Goal: Task Accomplishment & Management: Complete application form

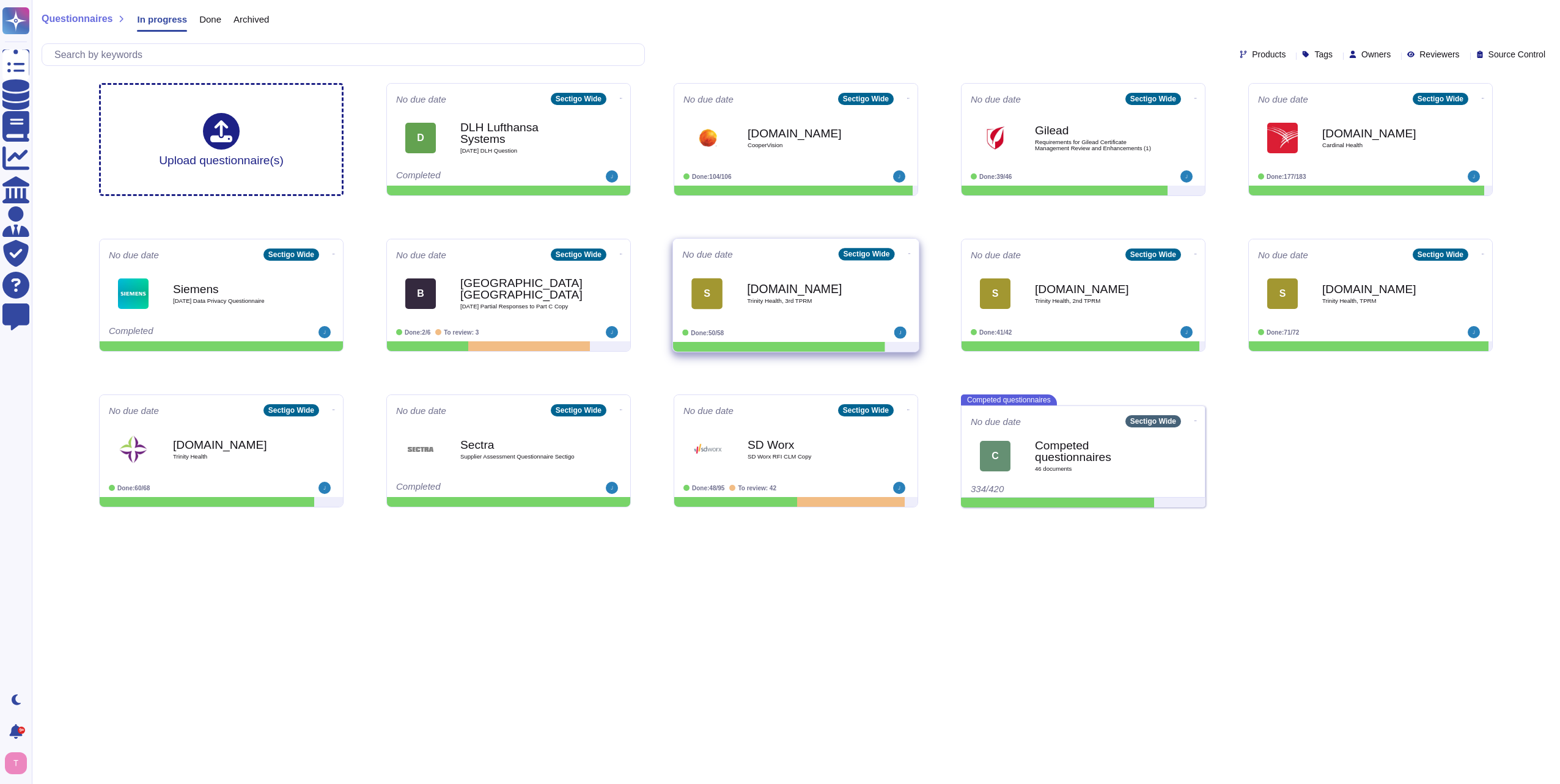
click at [764, 282] on b "Service-now.com" at bounding box center [809, 288] width 124 height 12
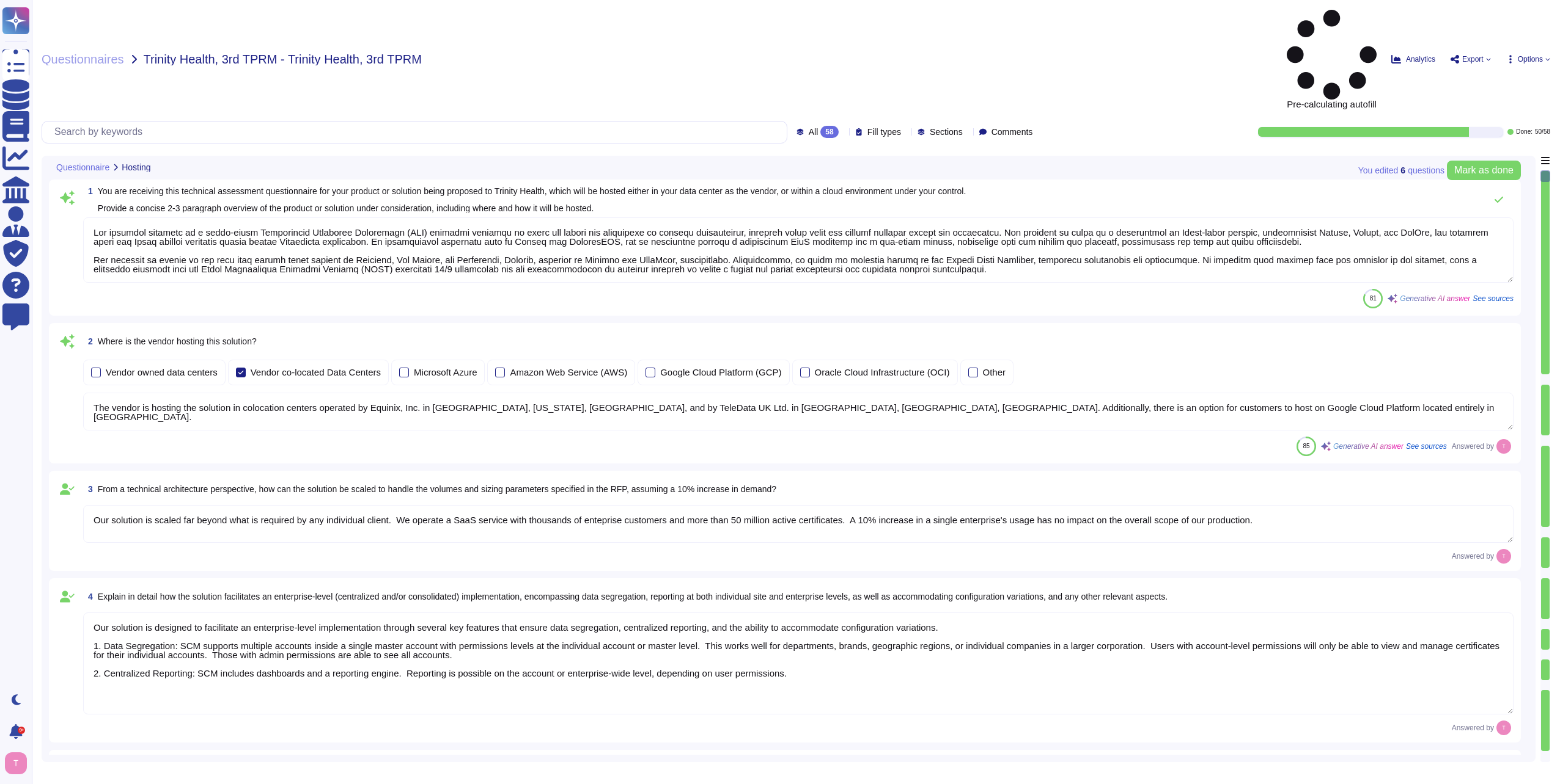
type textarea "Our proposed solution is a cloud-based Certificate Lifecycle Management (CLM) p…"
type textarea "The vendor is hosting the solution in colocation centers operated by Equinix, I…"
type textarea "Our solution is scaled far beyond what is required by any individual client. We…"
type textarea "Our solution is designed to facilitate an enterprise-level implementation throu…"
type textarea "SCM supports ACME, SCEP, and EST for certificate provisioning and deployment. A…"
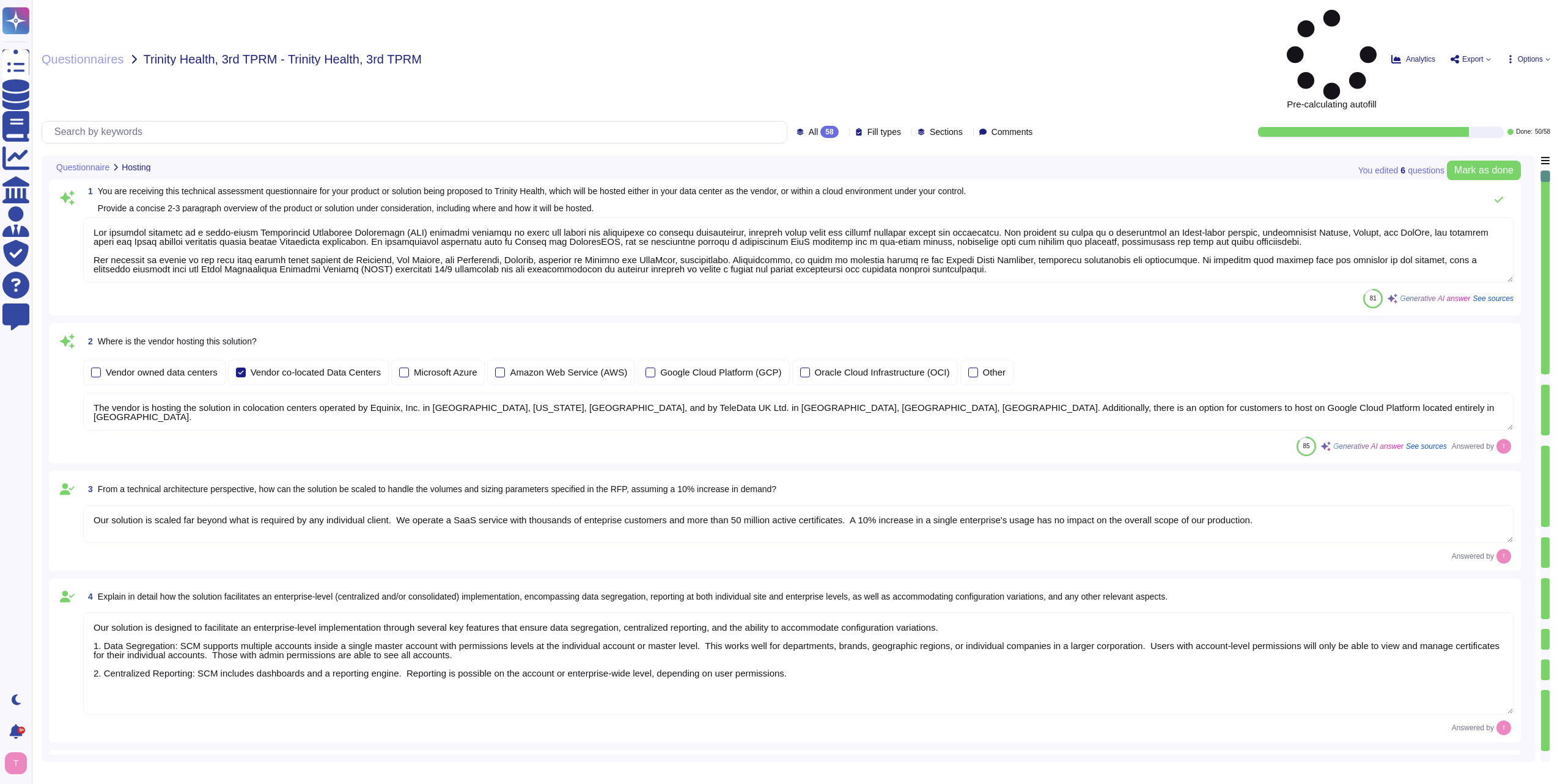
type textarea "No integration will be required for the services; however, certain integrations…"
type textarea "Our product's architecture is built on a combination of Linux-based systems, sp…"
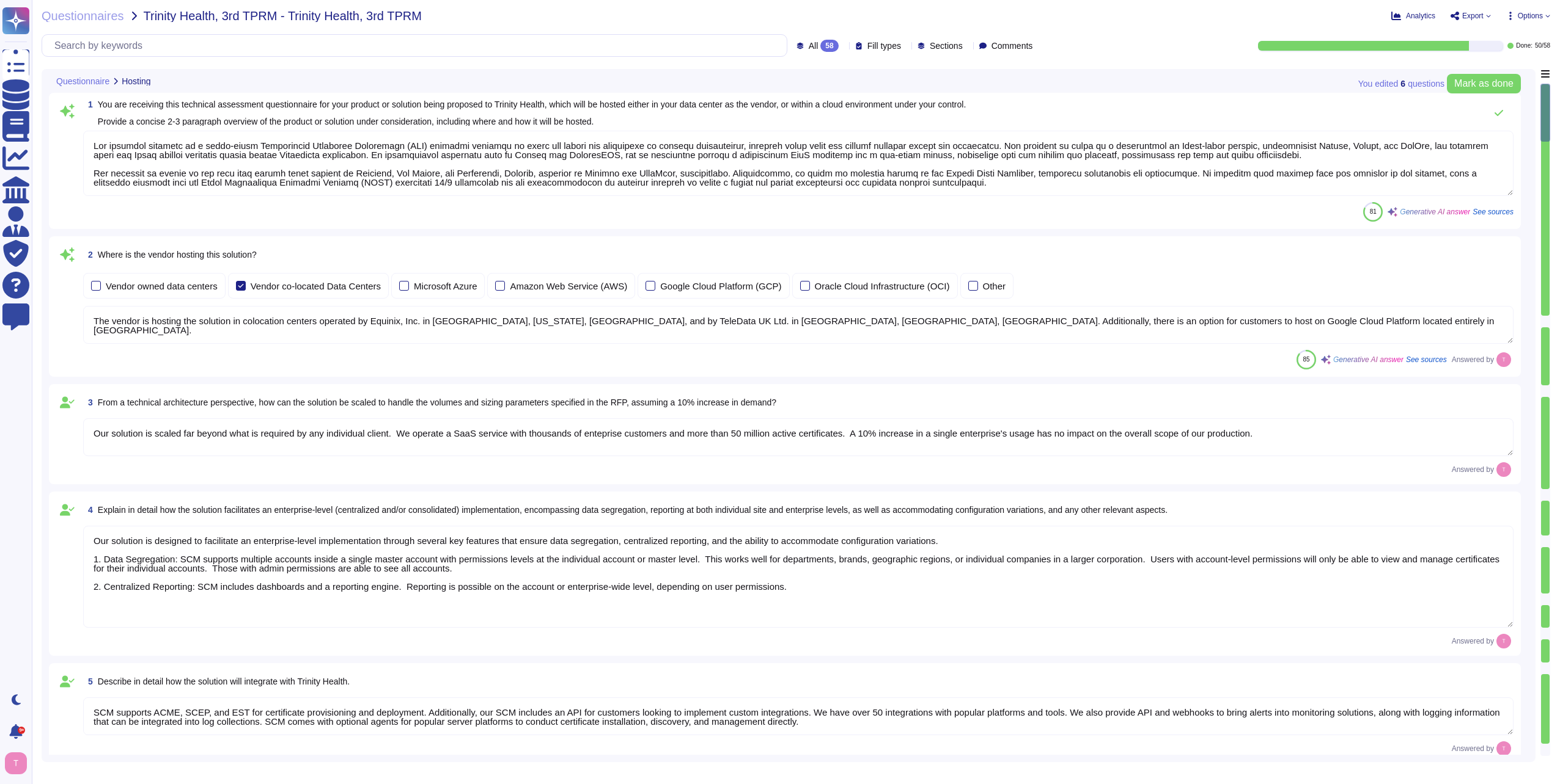
type textarea "SCM supports ACME, SCEP, and EST for certificate provisioning and deployment. A…"
type textarea "No integration will be required for the services; however, certain integrations…"
type textarea "Our product's architecture is built on a combination of Linux-based systems, sp…"
drag, startPoint x: 733, startPoint y: 171, endPoint x: 1163, endPoint y: 174, distance: 430.0
click at [1163, 174] on textarea at bounding box center [798, 163] width 1430 height 66
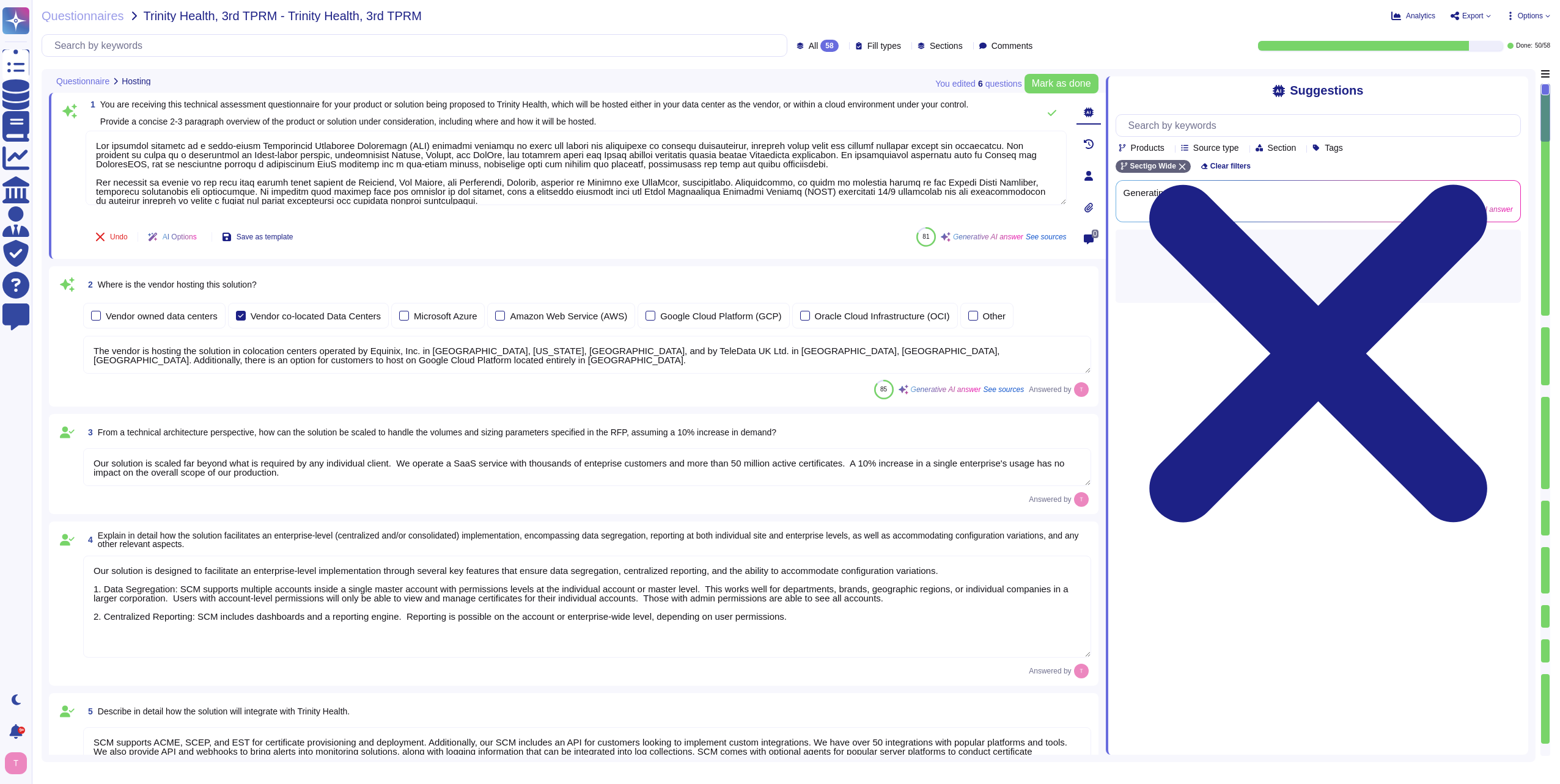
type textarea "Our proposed solution is a cloud-based Certificate Lifecycle Management (CLM) p…"
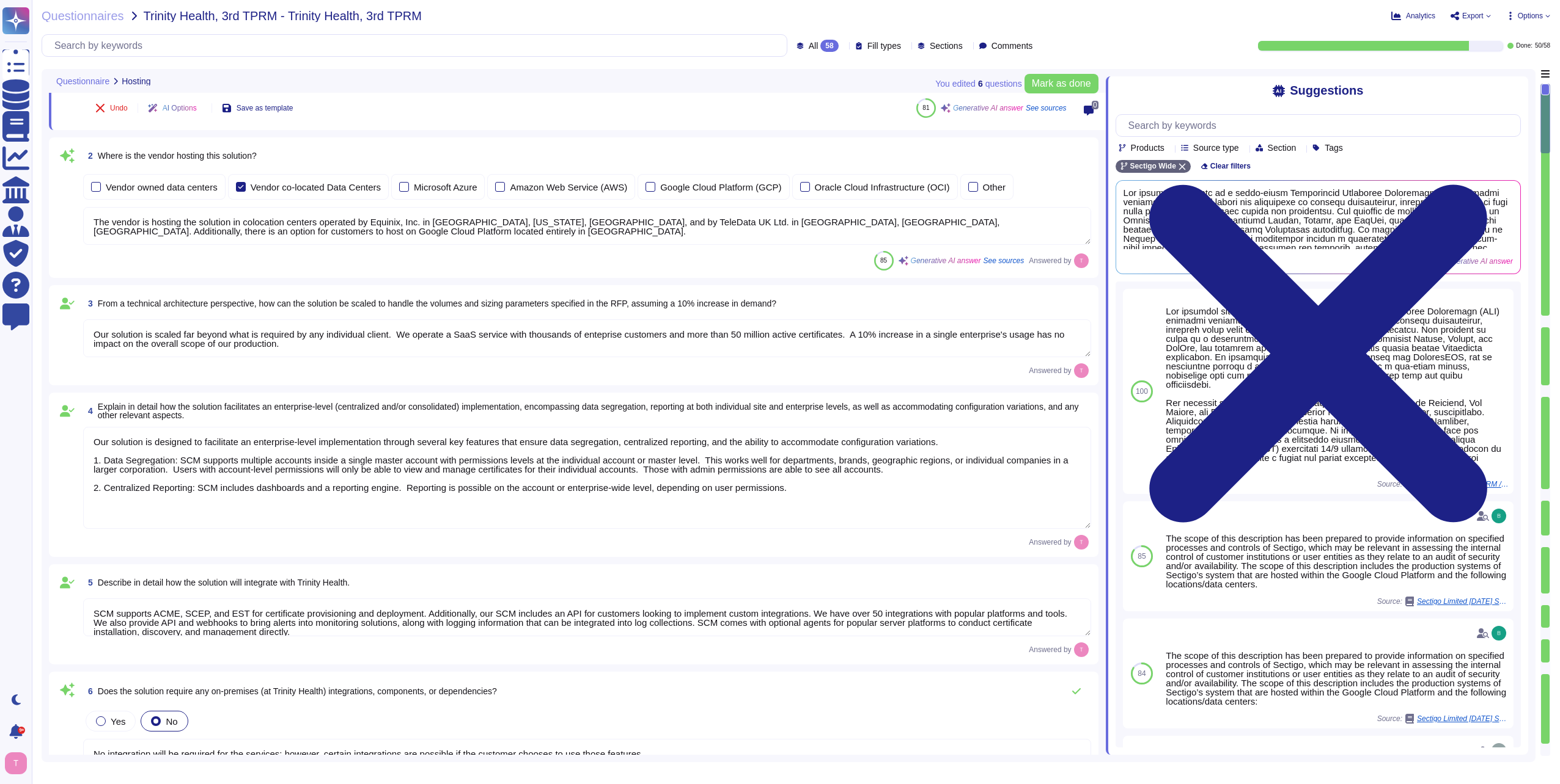
type textarea "Yes, our solution has documented change management procedures that include a fo…"
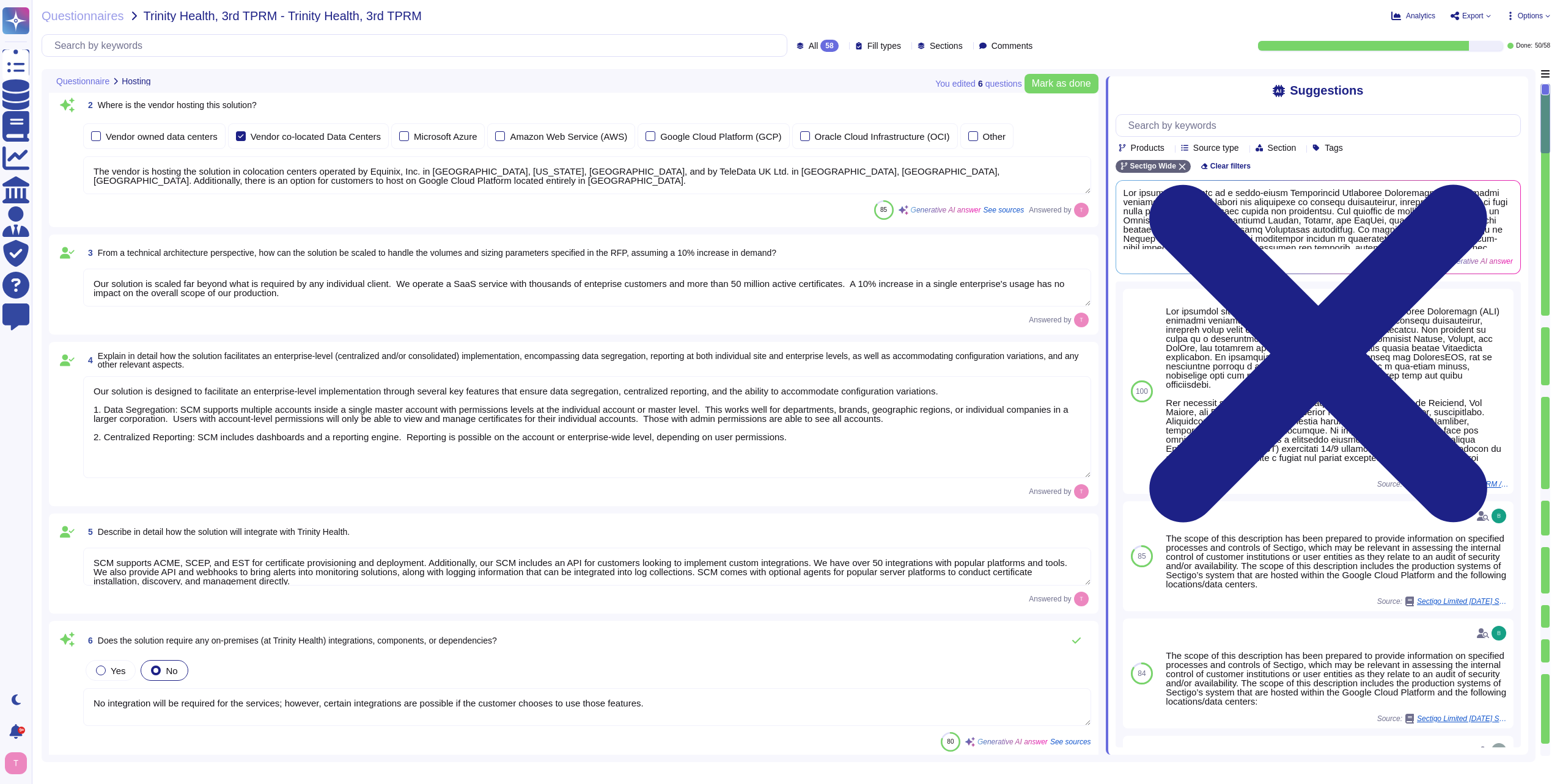
scroll to position [183, 0]
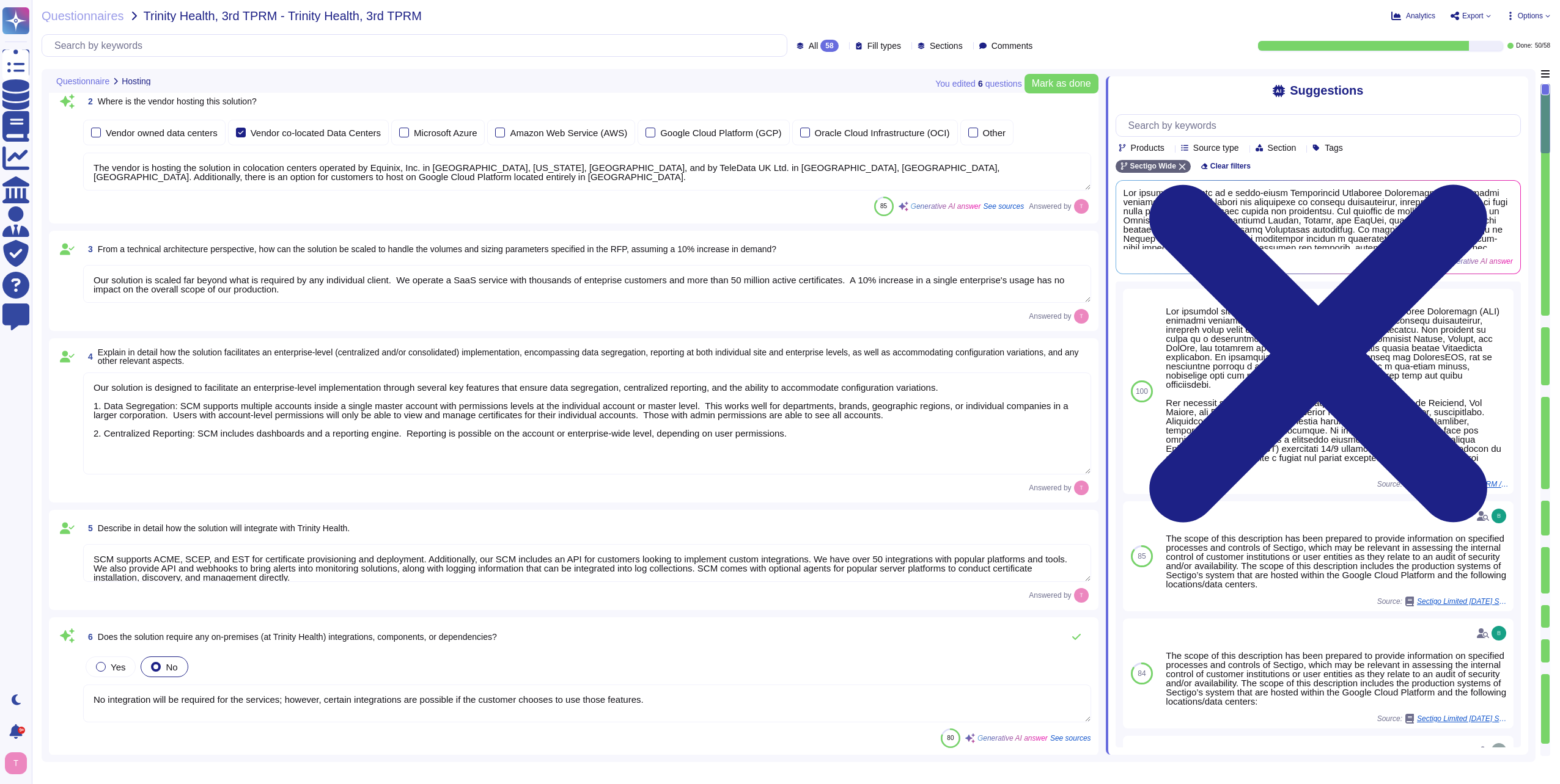
type textarea "Our proposed solution is a cloud-based Certificate Lifecycle Management (CLM) p…"
click at [379, 180] on textarea "The vendor is hosting the solution in colocation centers operated by Equinix, I…" at bounding box center [586, 171] width 1007 height 38
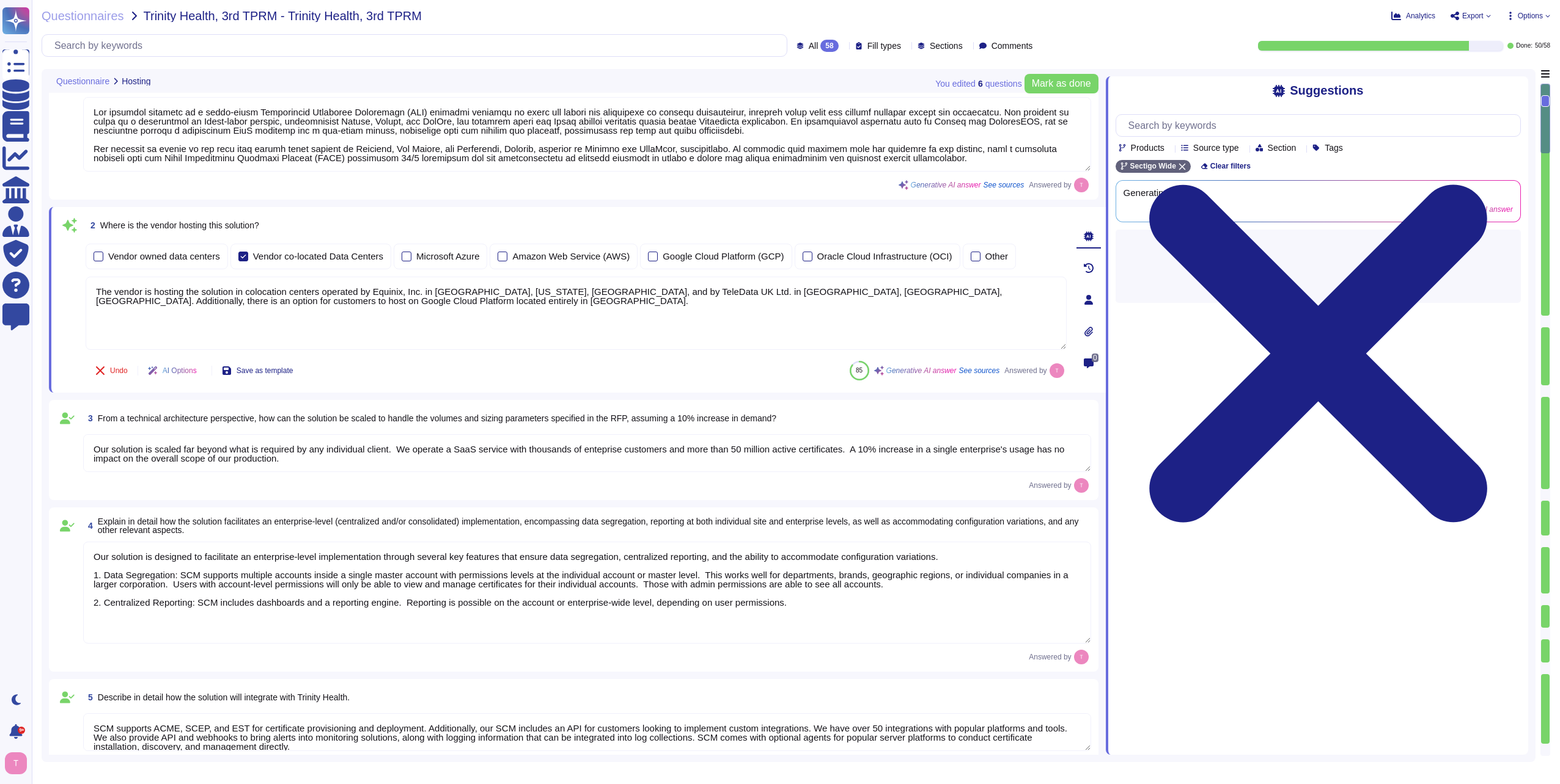
scroll to position [0, 0]
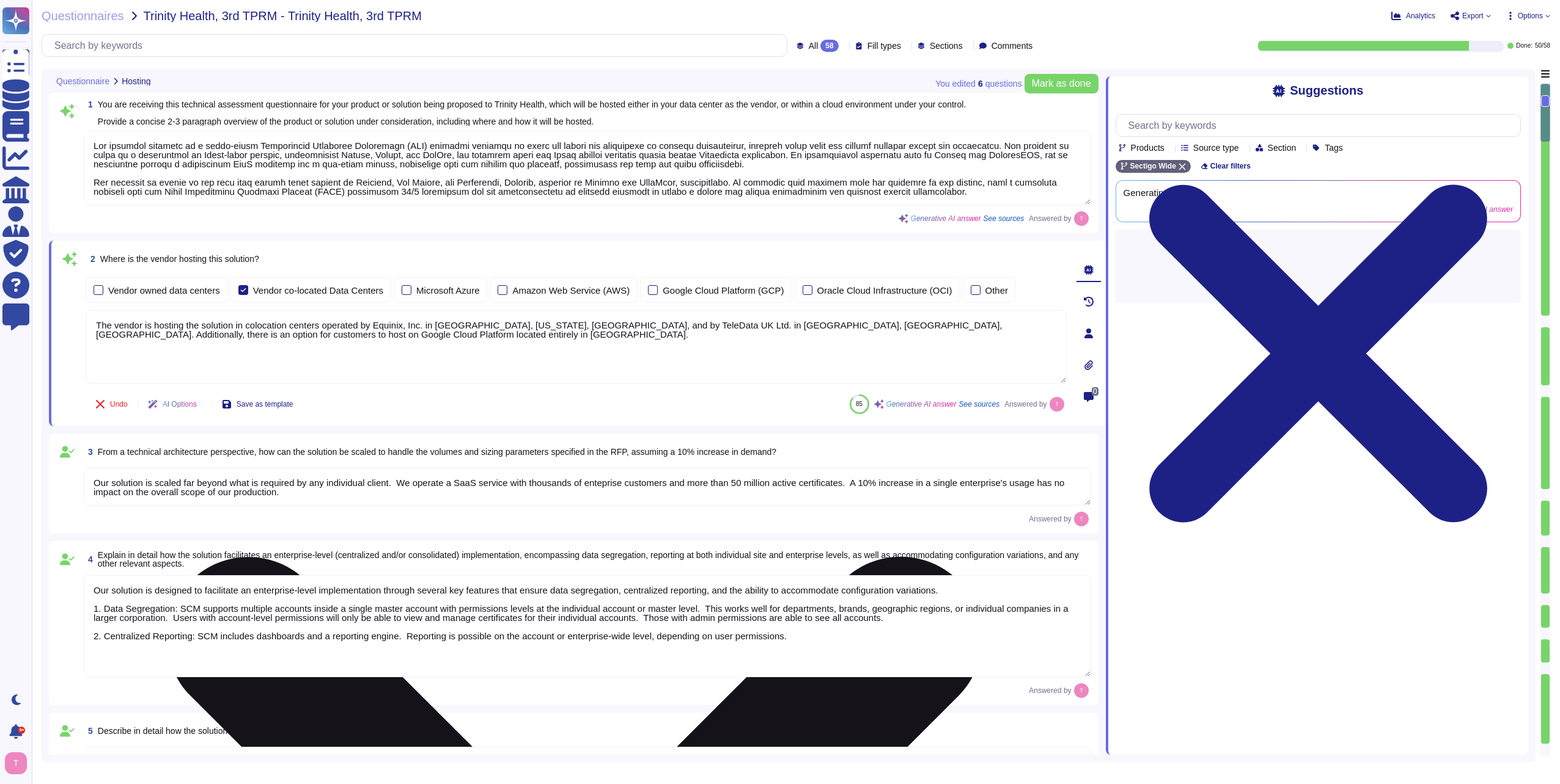
drag, startPoint x: 758, startPoint y: 327, endPoint x: 764, endPoint y: 340, distance: 14.3
click at [764, 340] on textarea "The vendor is hosting the solution in colocation centers operated by Equinix, I…" at bounding box center [576, 347] width 981 height 73
type textarea "The vendor is hosting the solution in colocation centers operated by Equinix, I…"
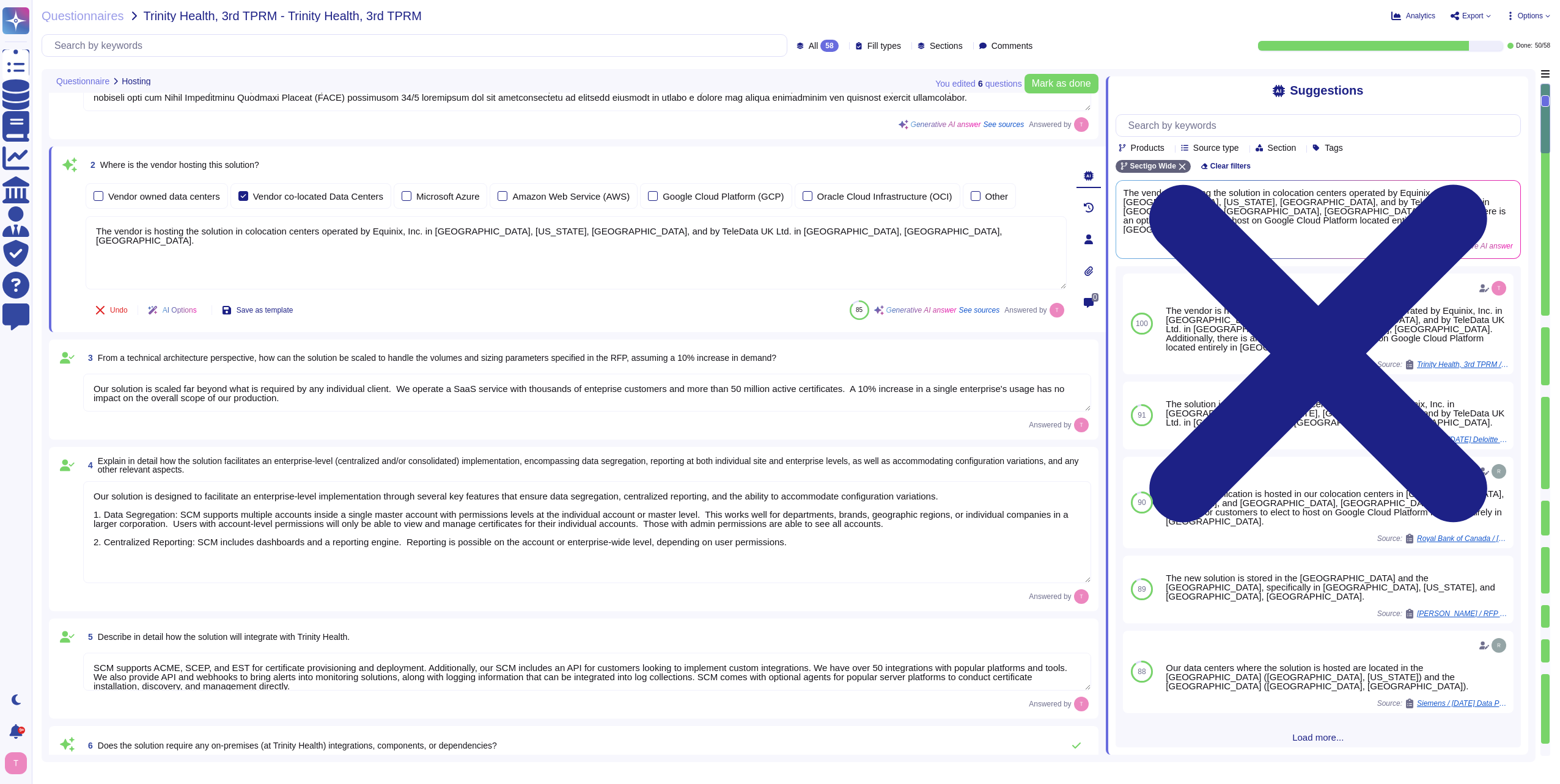
scroll to position [122, 0]
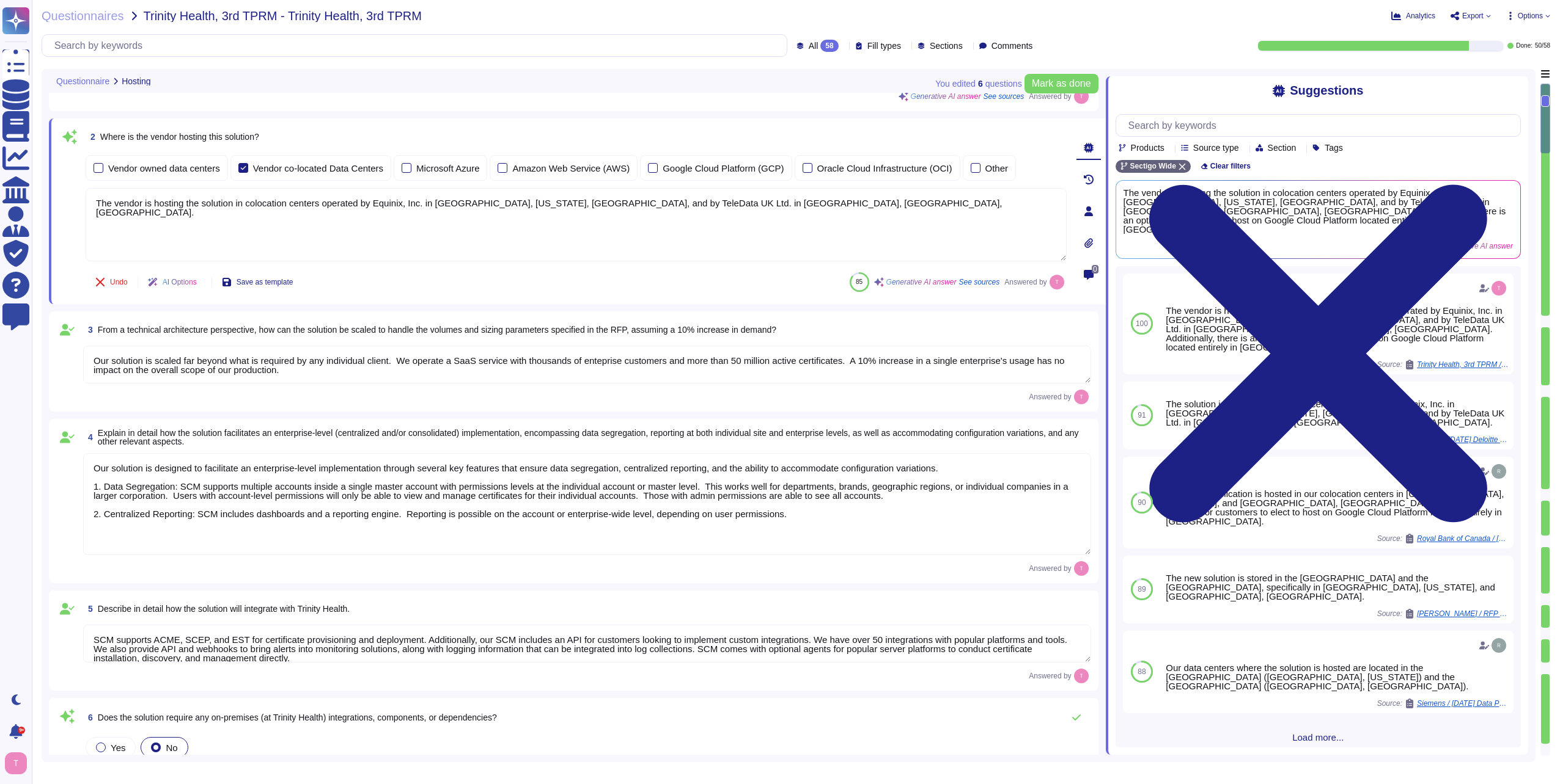
type textarea "Yes, our solution has documented change management procedures that include a fo…"
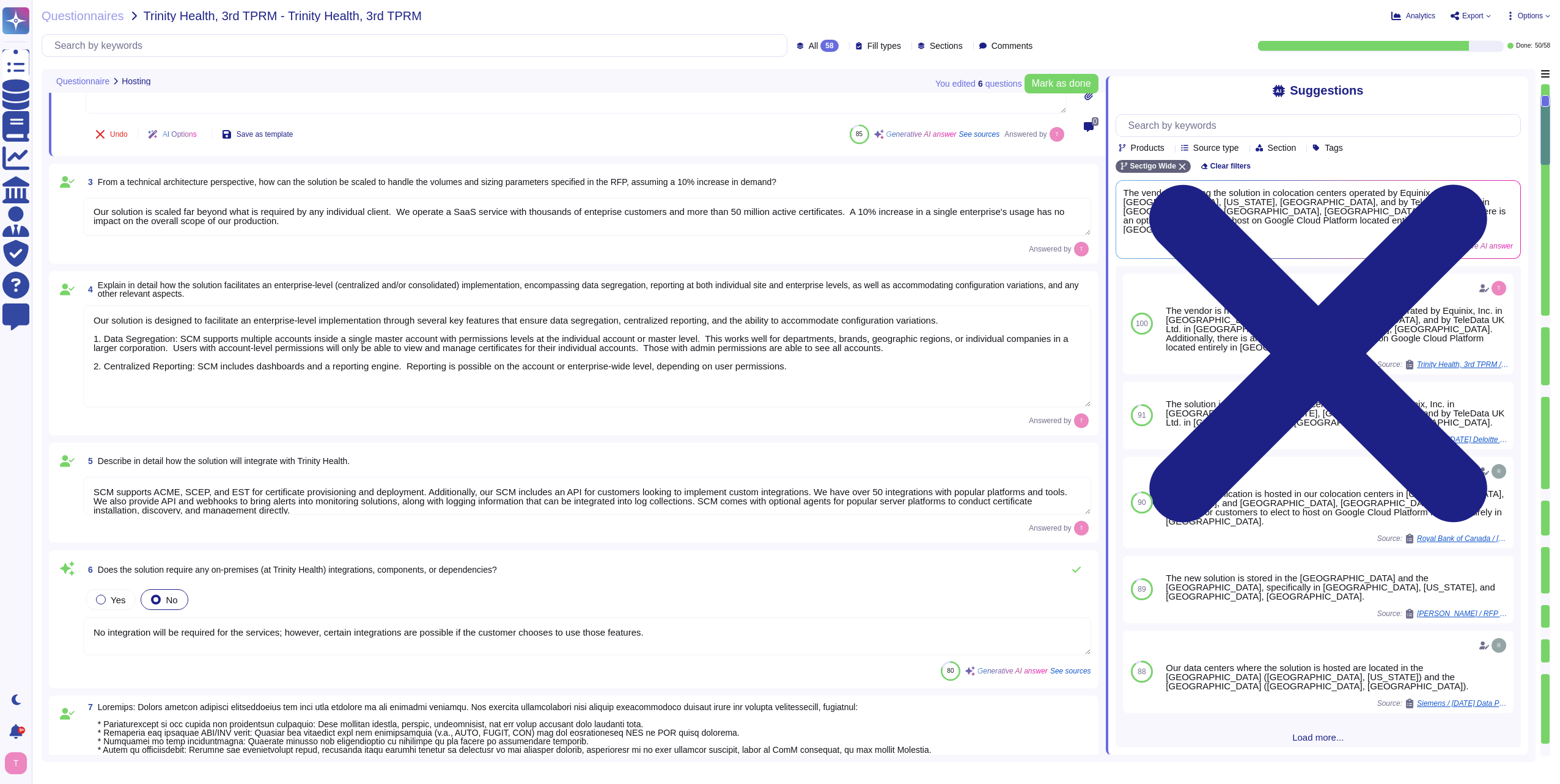
type textarea "We offer a SaaS service wehre all patches, upgrades, and changes are implemente…"
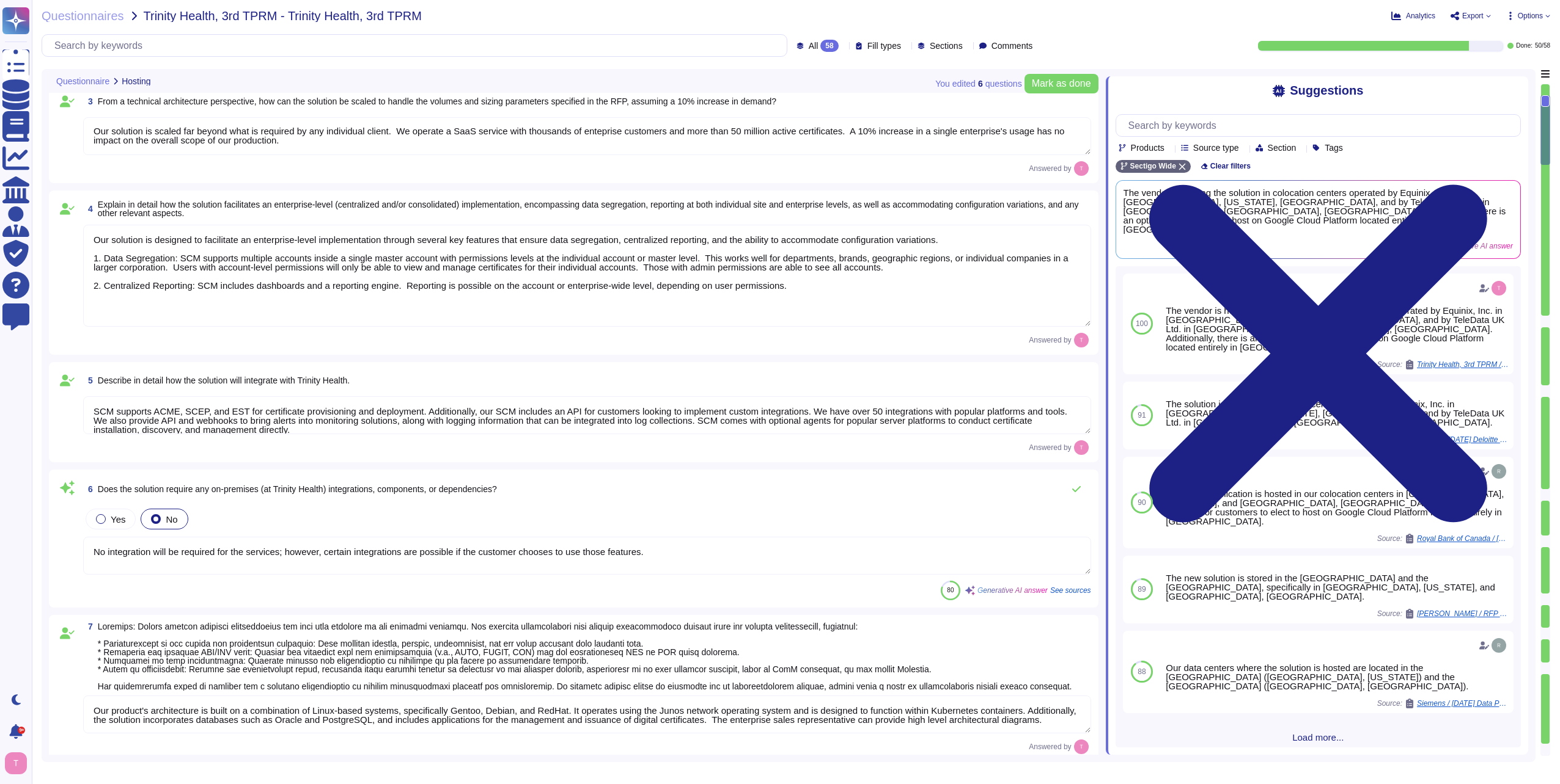
type textarea "The vendor is hosting the solution in colocation centers operated by Equinix, I…"
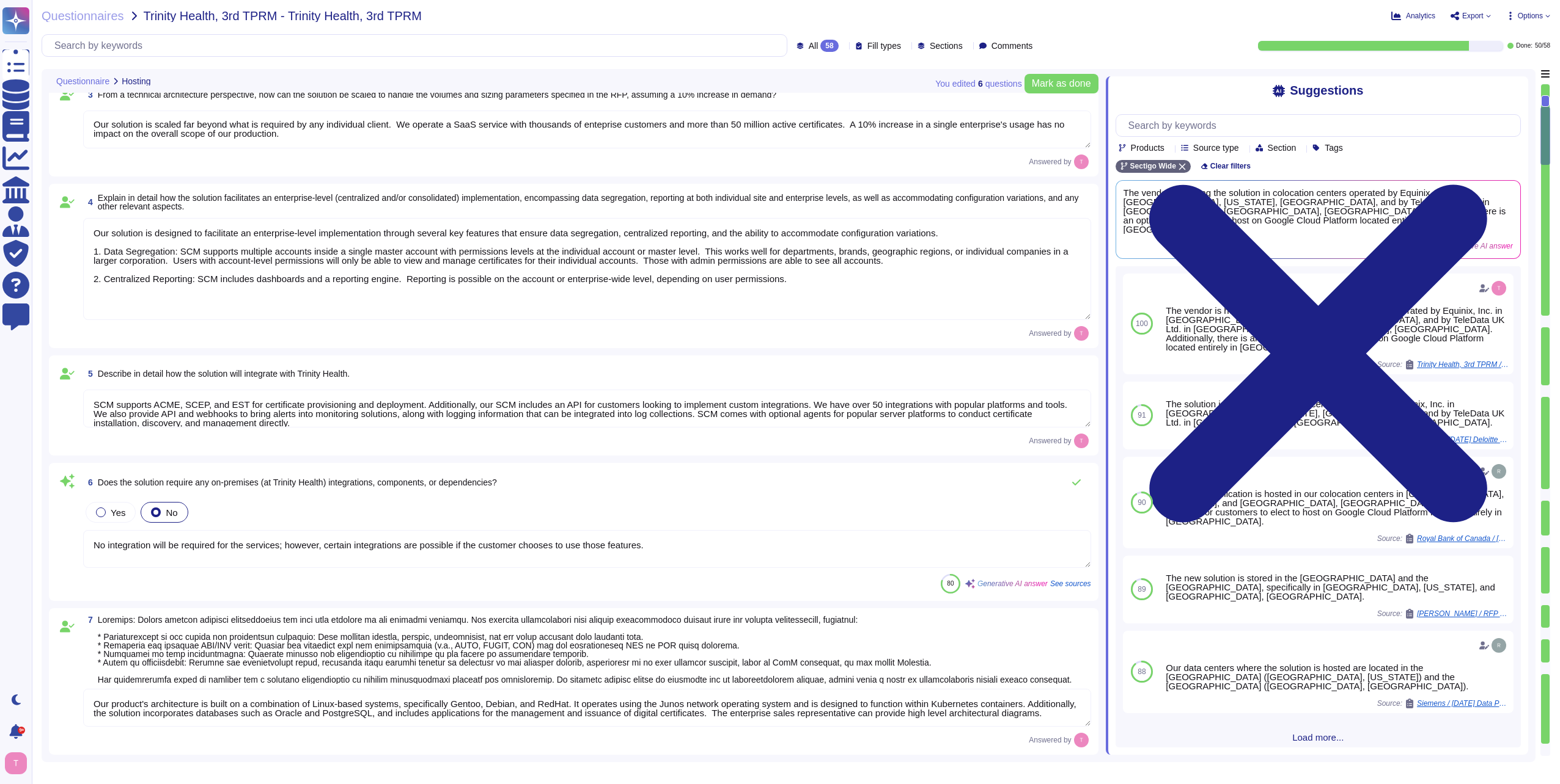
type textarea "Yes, we have a formal incident management system in place for identifying, subm…"
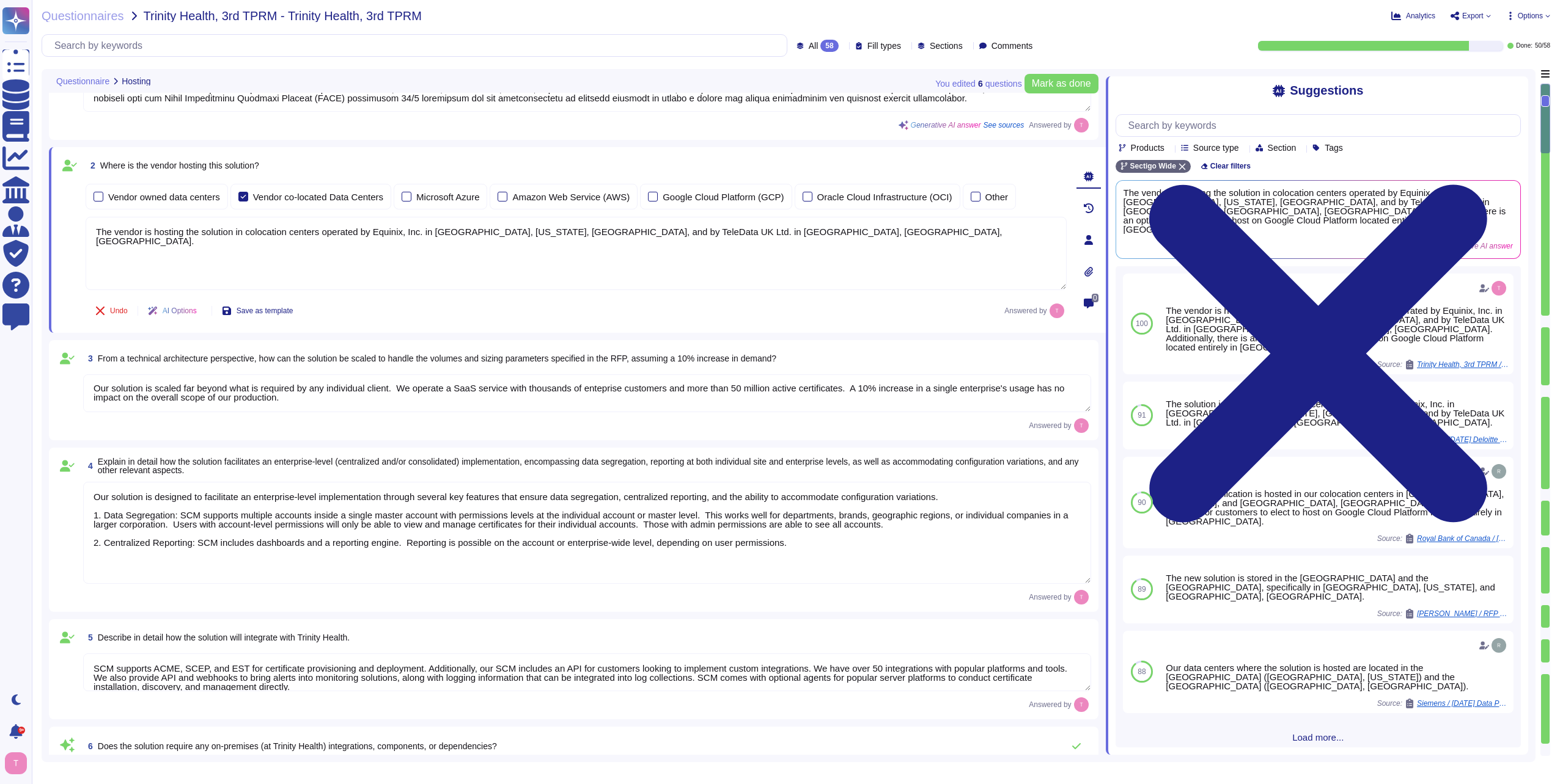
scroll to position [122, 0]
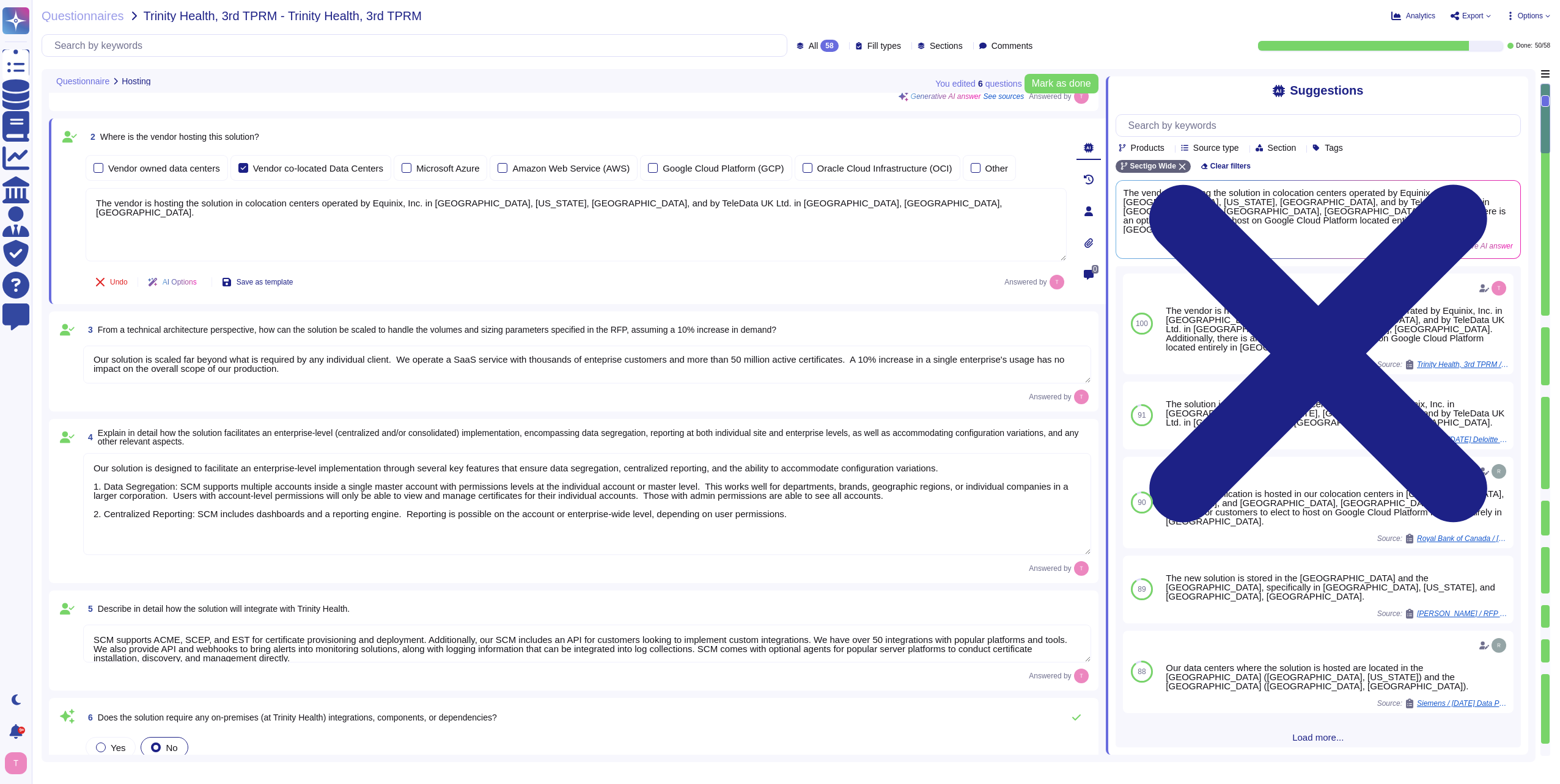
type textarea "Yes, our solution has documented change management procedures that include a fo…"
click at [1058, 363] on textarea "Our solution is scaled far beyond what is required by any individual client. We…" at bounding box center [586, 364] width 1007 height 38
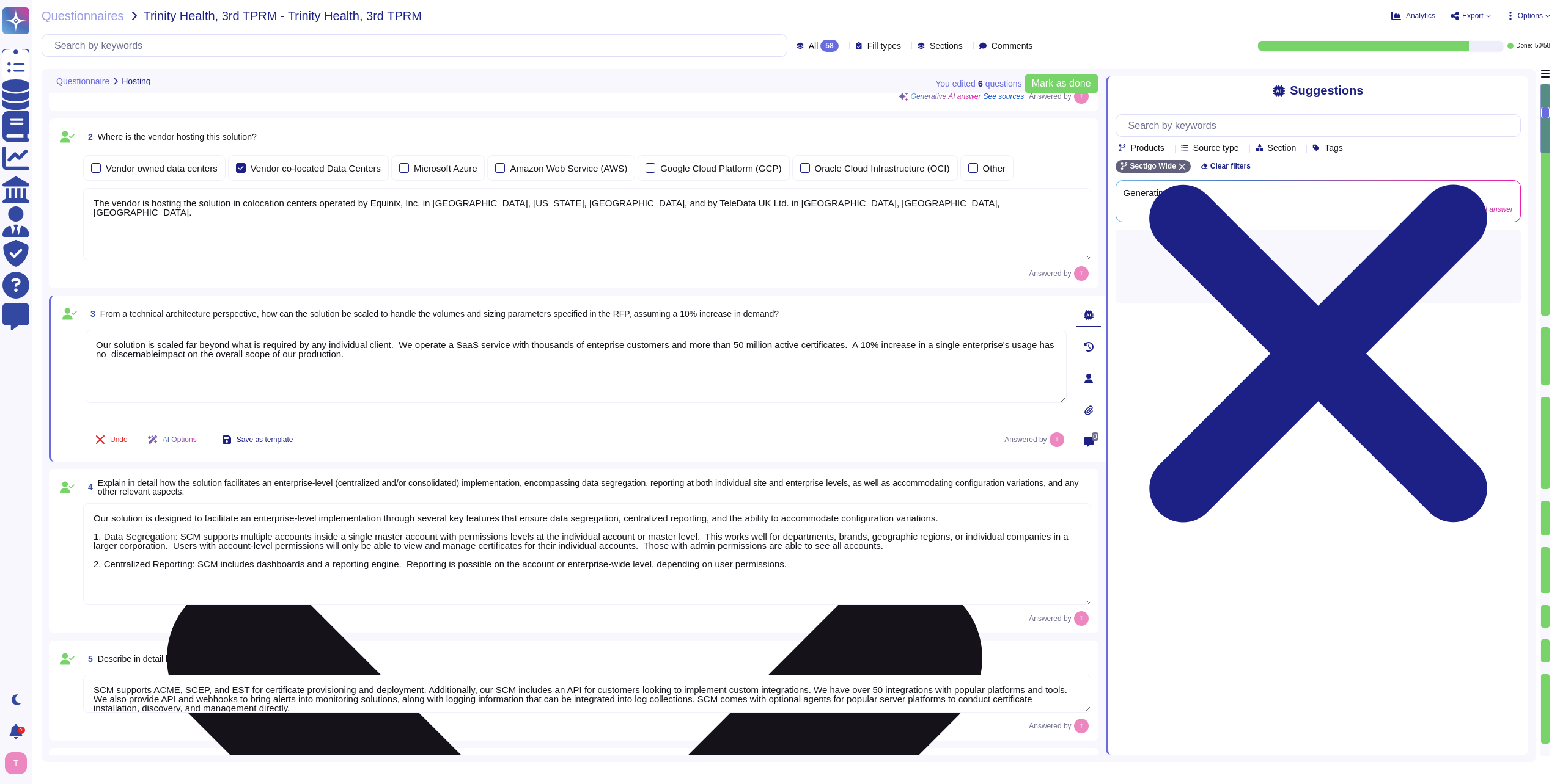
type textarea "Our solution is scaled far beyond what is required by any individual client. We…"
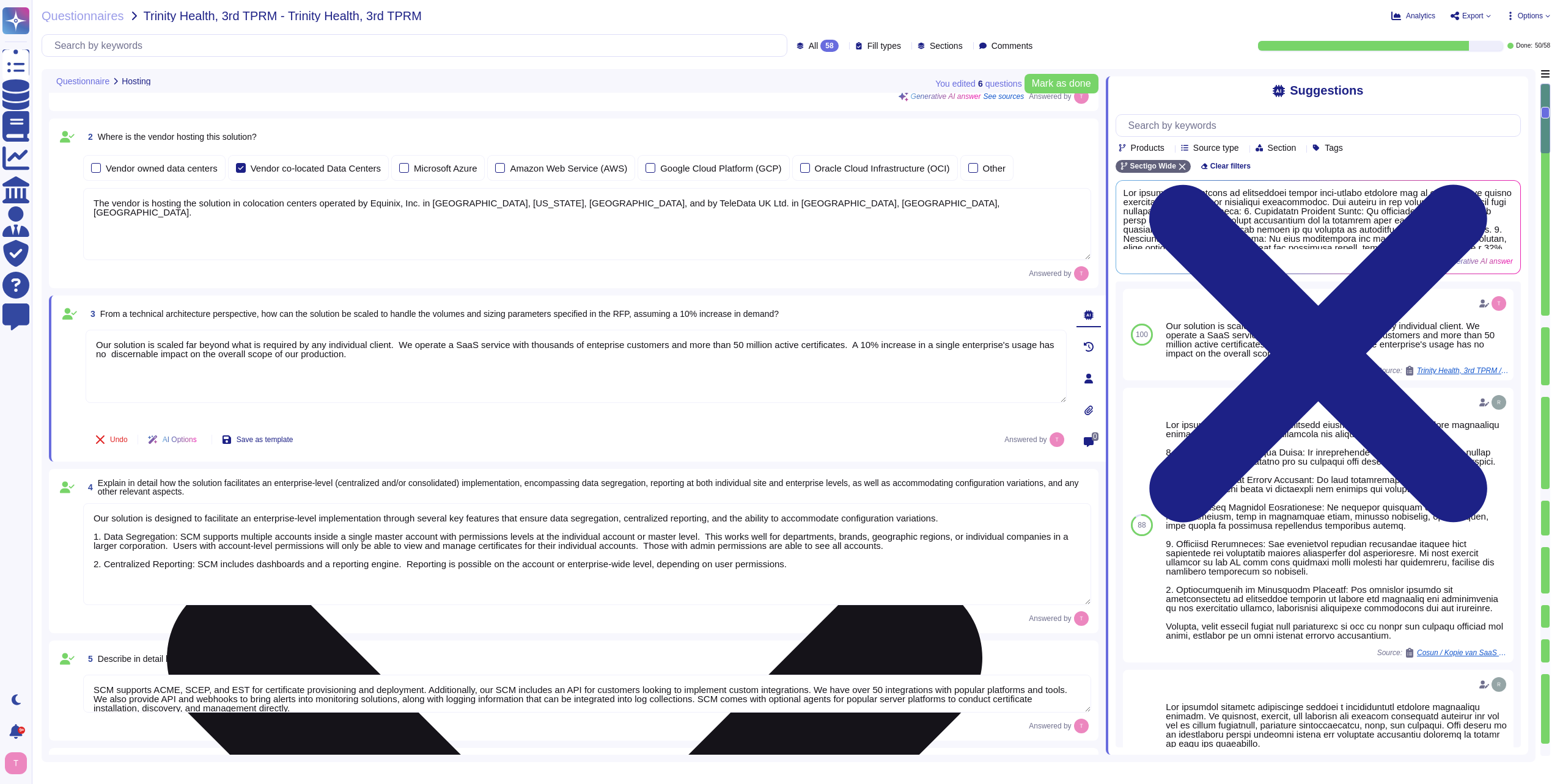
click at [414, 355] on textarea "Our solution is scaled far beyond what is required by any individual client. We…" at bounding box center [576, 367] width 981 height 73
